Goal: Information Seeking & Learning: Learn about a topic

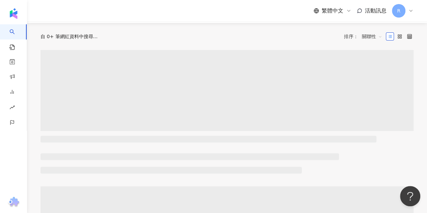
scroll to position [68, 0]
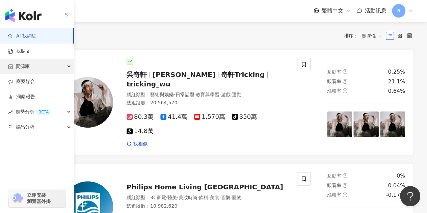
click at [37, 65] on div "資源庫" at bounding box center [37, 66] width 74 height 15
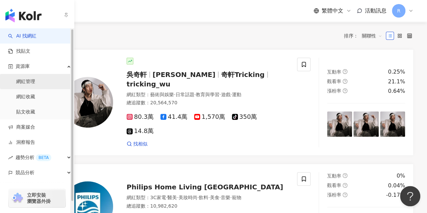
click at [35, 81] on link "網紅管理" at bounding box center [25, 81] width 19 height 7
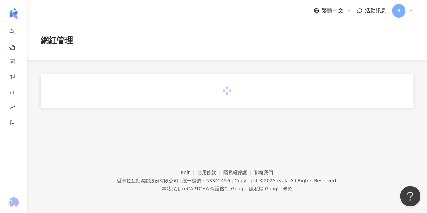
click at [250, 16] on div "繁體中文 活動訊息 R" at bounding box center [227, 11] width 373 height 22
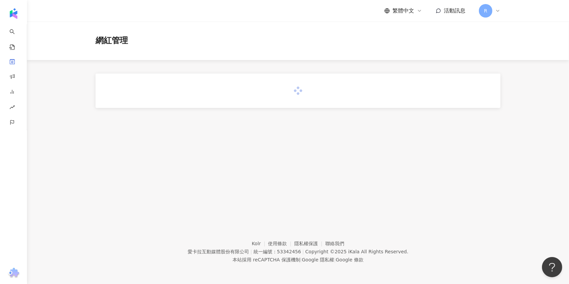
click at [307, 37] on div "網紅管理" at bounding box center [298, 40] width 405 height 11
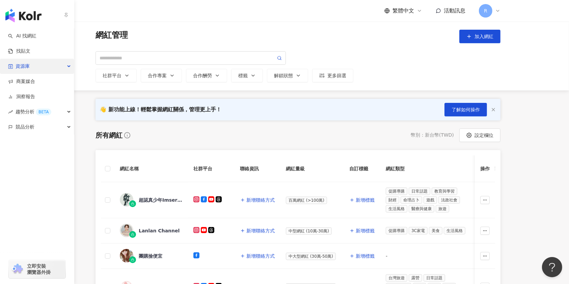
click at [55, 65] on div "資源庫" at bounding box center [37, 66] width 74 height 15
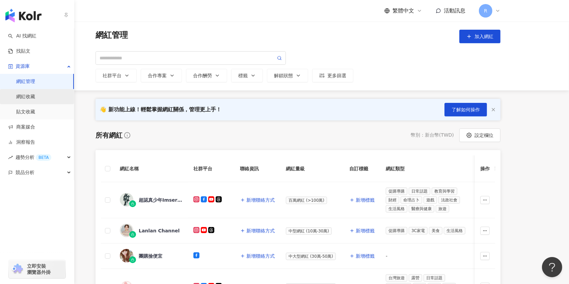
click at [34, 99] on link "網紅收藏" at bounding box center [25, 96] width 19 height 7
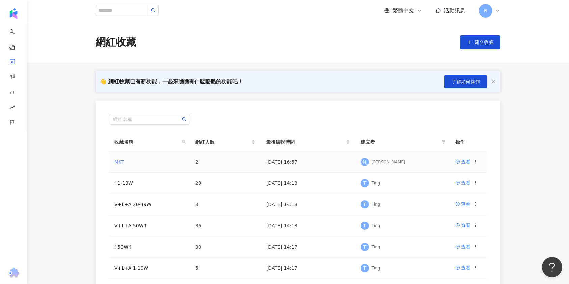
click at [114, 162] on link "MKT" at bounding box center [119, 161] width 10 height 5
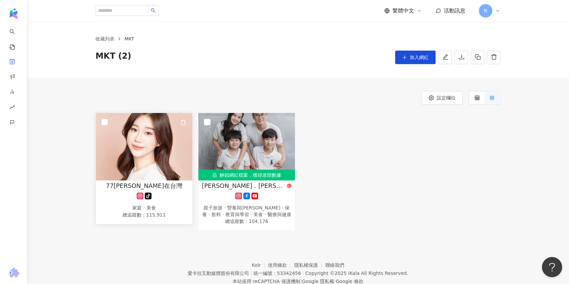
click at [160, 156] on img at bounding box center [144, 147] width 97 height 68
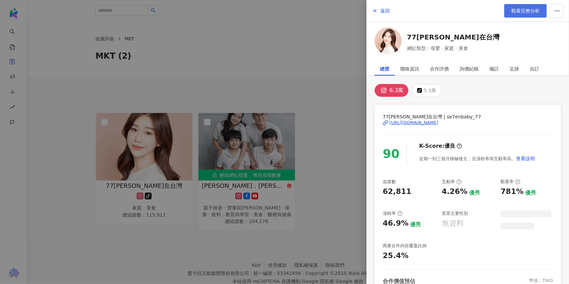
click at [427, 8] on span "觀看完整分析" at bounding box center [525, 10] width 28 height 5
